Goal: Task Accomplishment & Management: Use online tool/utility

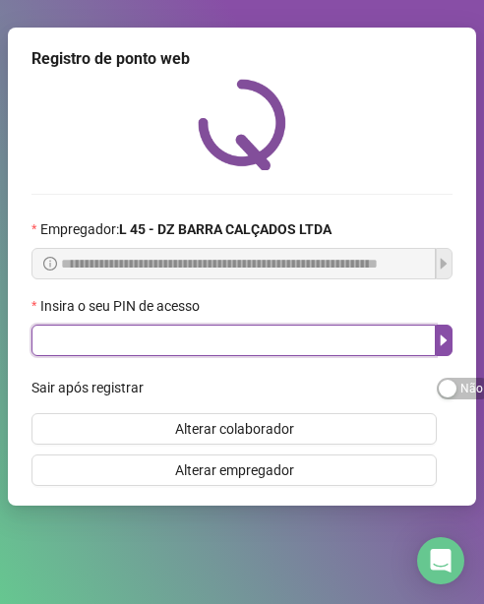
click at [72, 343] on input "text" at bounding box center [233, 340] width 404 height 31
type input "*****"
click at [447, 347] on icon "caret-right" at bounding box center [444, 341] width 16 height 16
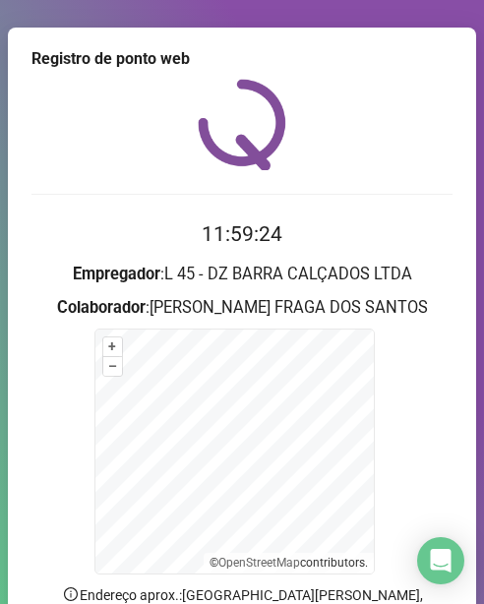
scroll to position [98, 0]
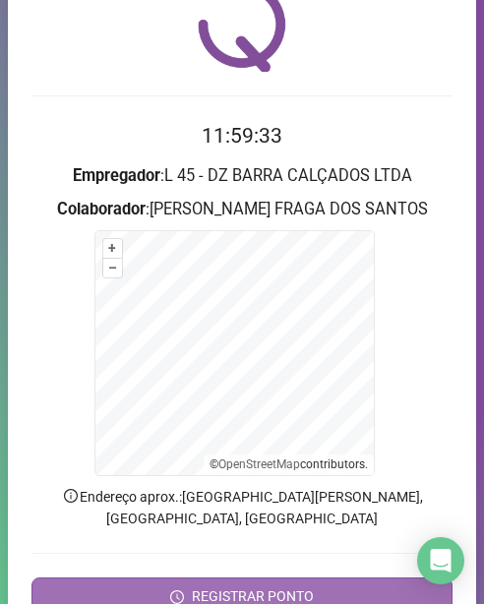
click at [271, 586] on span "REGISTRAR PONTO" at bounding box center [253, 596] width 122 height 21
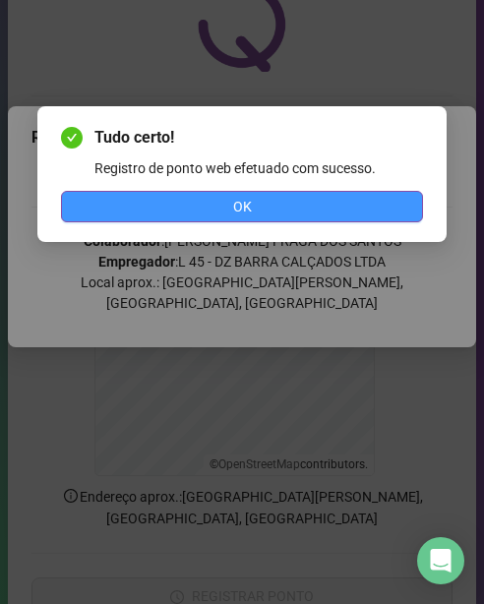
click at [241, 210] on span "OK" at bounding box center [242, 207] width 19 height 22
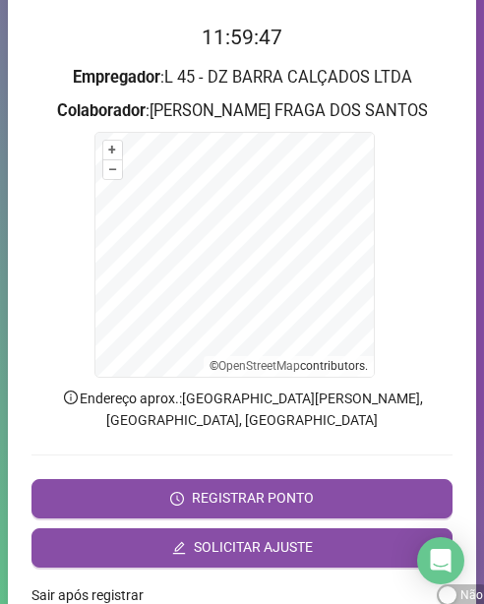
scroll to position [295, 0]
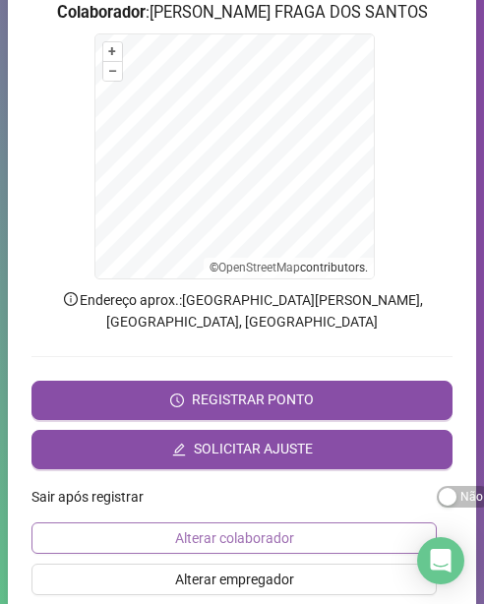
click at [226, 527] on span "Alterar colaborador" at bounding box center [234, 538] width 119 height 22
